Goal: Task Accomplishment & Management: Use online tool/utility

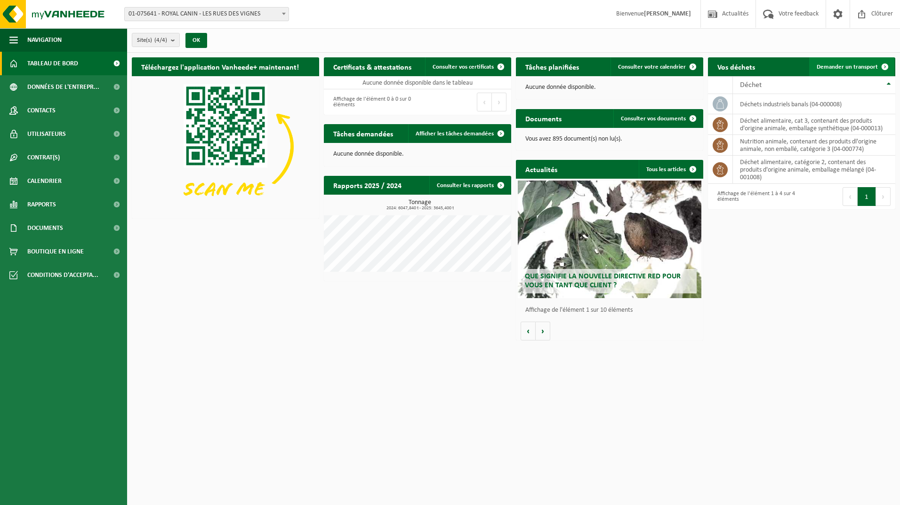
click at [850, 67] on span "Demander un transport" at bounding box center [846, 67] width 61 height 6
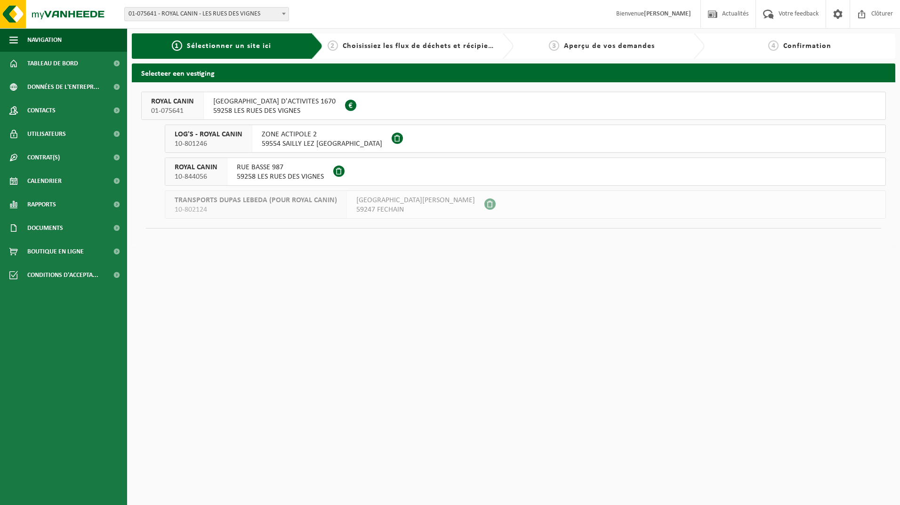
click at [280, 102] on span "[GEOGRAPHIC_DATA] D'ACTIVITES 1670" at bounding box center [274, 101] width 122 height 9
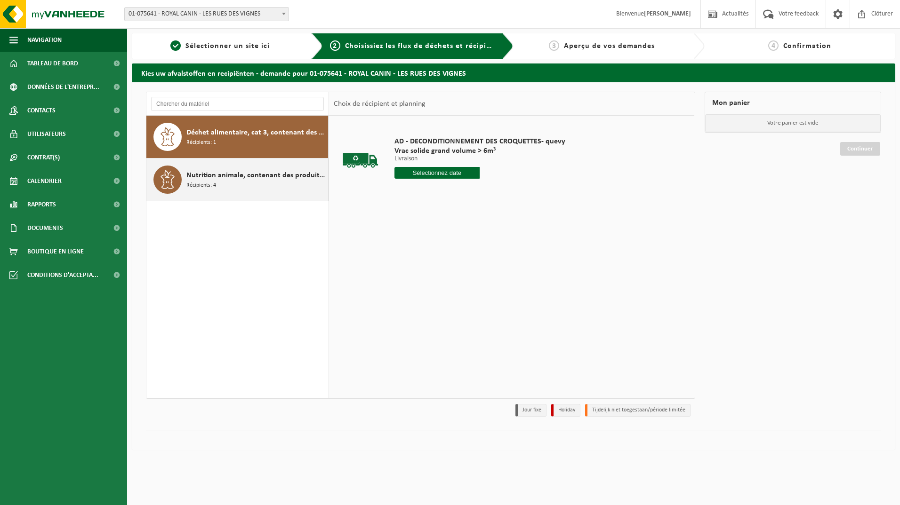
click at [264, 177] on span "Nutrition animale, contenant des produits dl'origine animale, non emballé, caté…" at bounding box center [255, 175] width 139 height 11
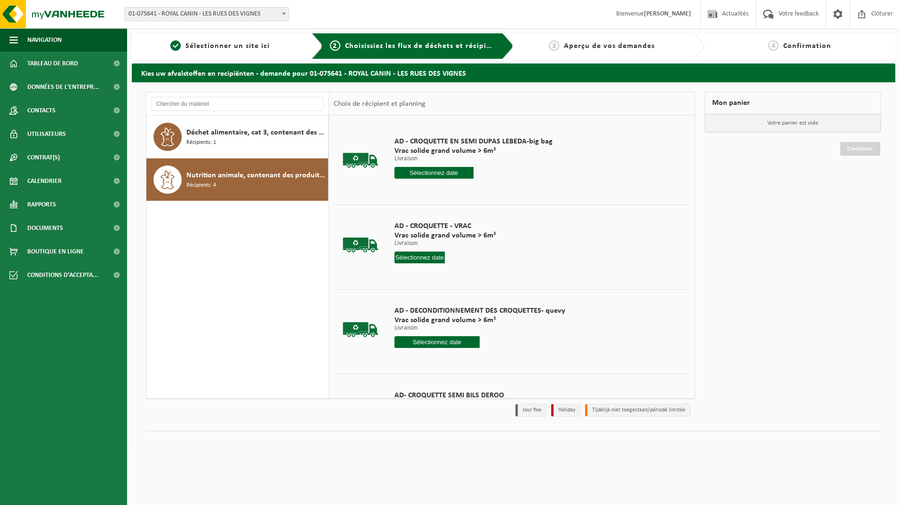
click at [413, 256] on input "text" at bounding box center [419, 258] width 51 height 12
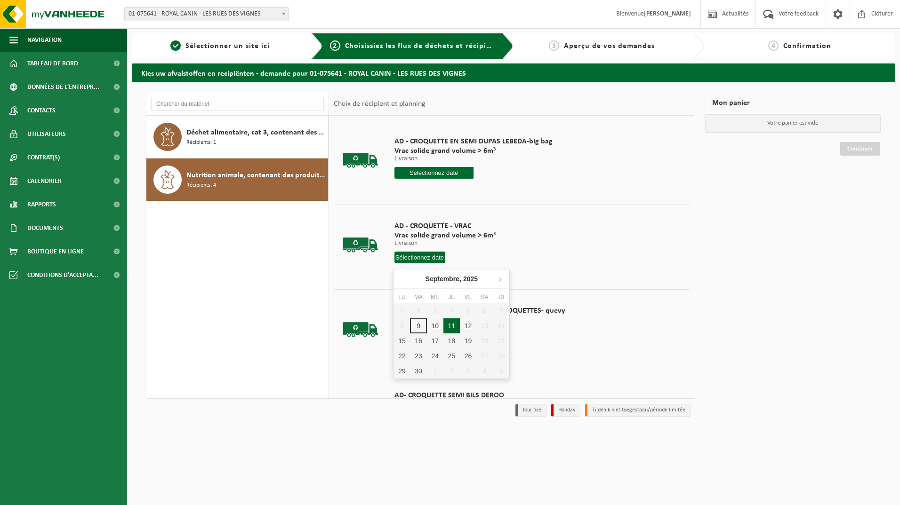
click at [451, 326] on div "11" at bounding box center [451, 326] width 16 height 15
type input "à partir de 2025-09-11"
type input "2025-09-11"
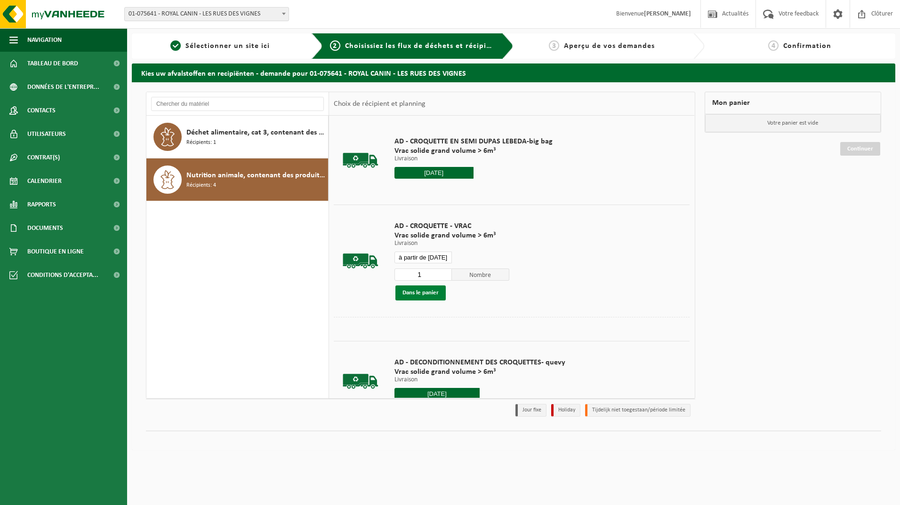
click at [430, 294] on button "Dans le panier" at bounding box center [420, 293] width 50 height 15
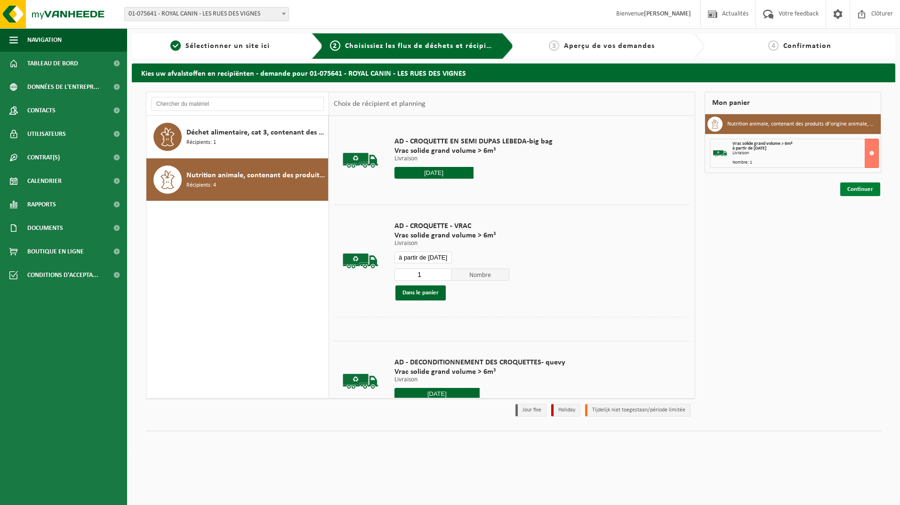
click at [857, 186] on link "Continuer" at bounding box center [860, 190] width 40 height 14
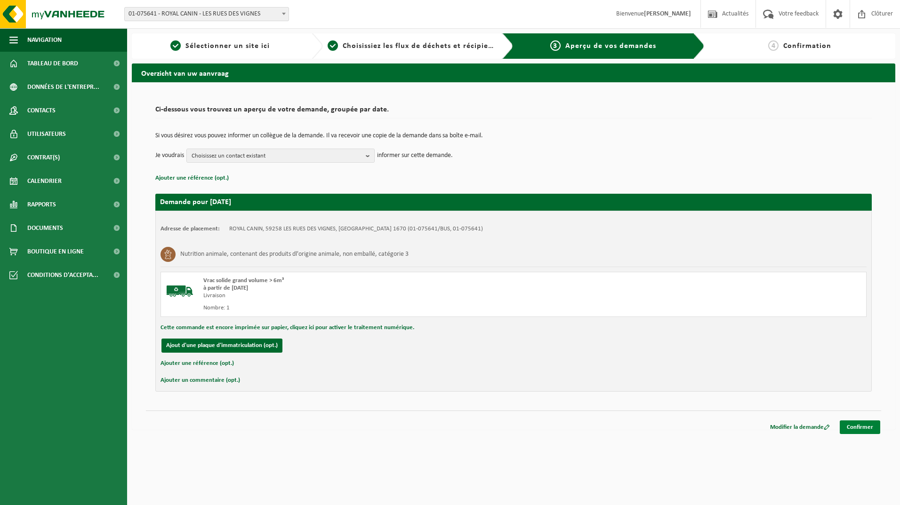
click at [855, 426] on link "Confirmer" at bounding box center [859, 428] width 40 height 14
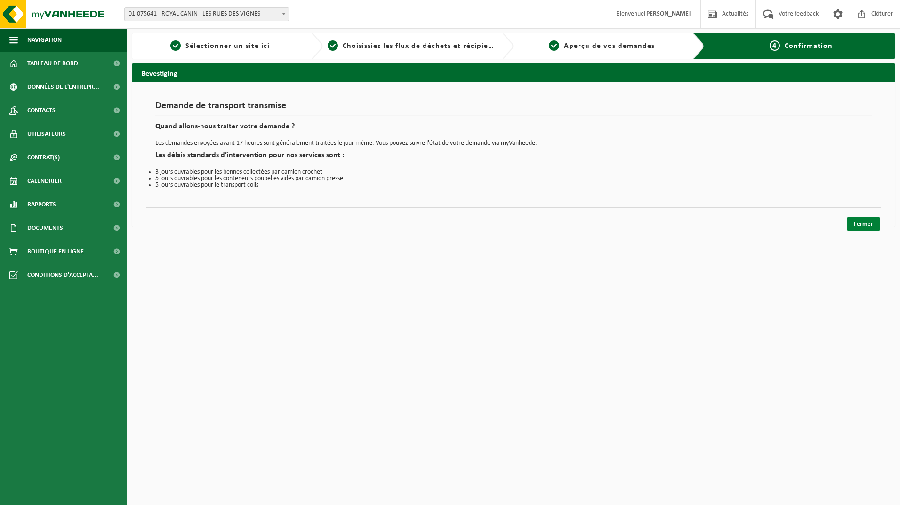
click at [857, 223] on link "Fermer" at bounding box center [863, 224] width 33 height 14
